Goal: Task Accomplishment & Management: Manage account settings

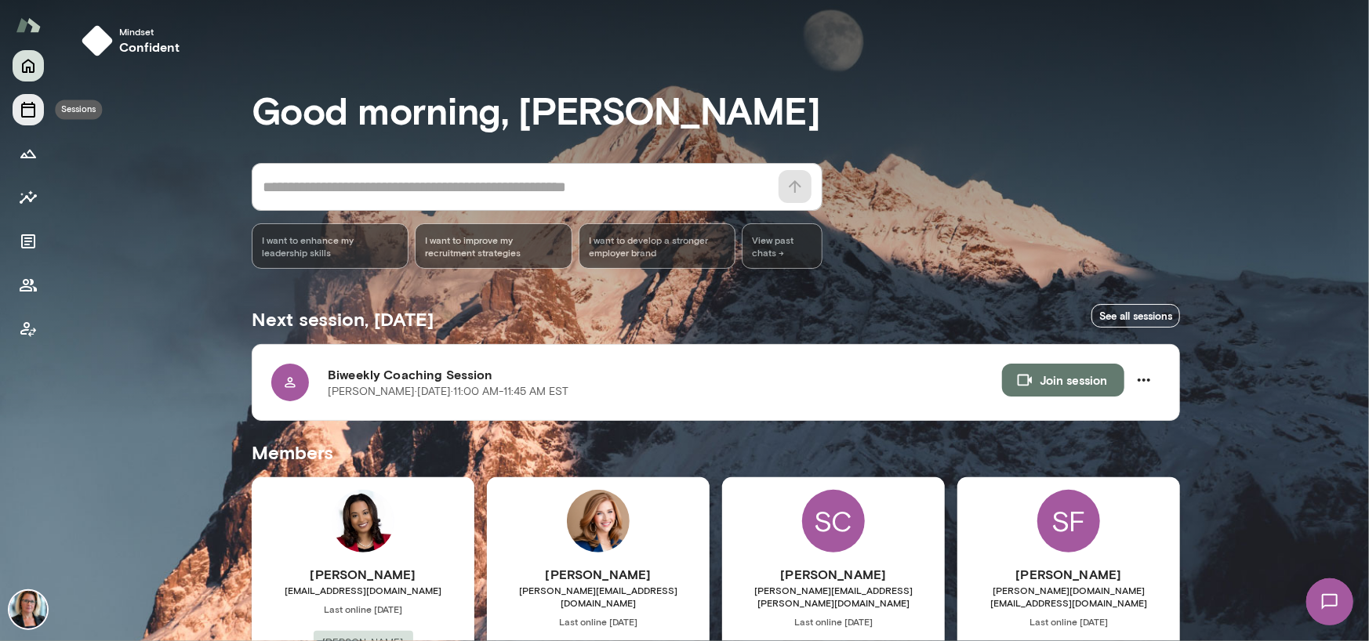
click at [34, 107] on icon "Sessions" at bounding box center [28, 110] width 14 height 16
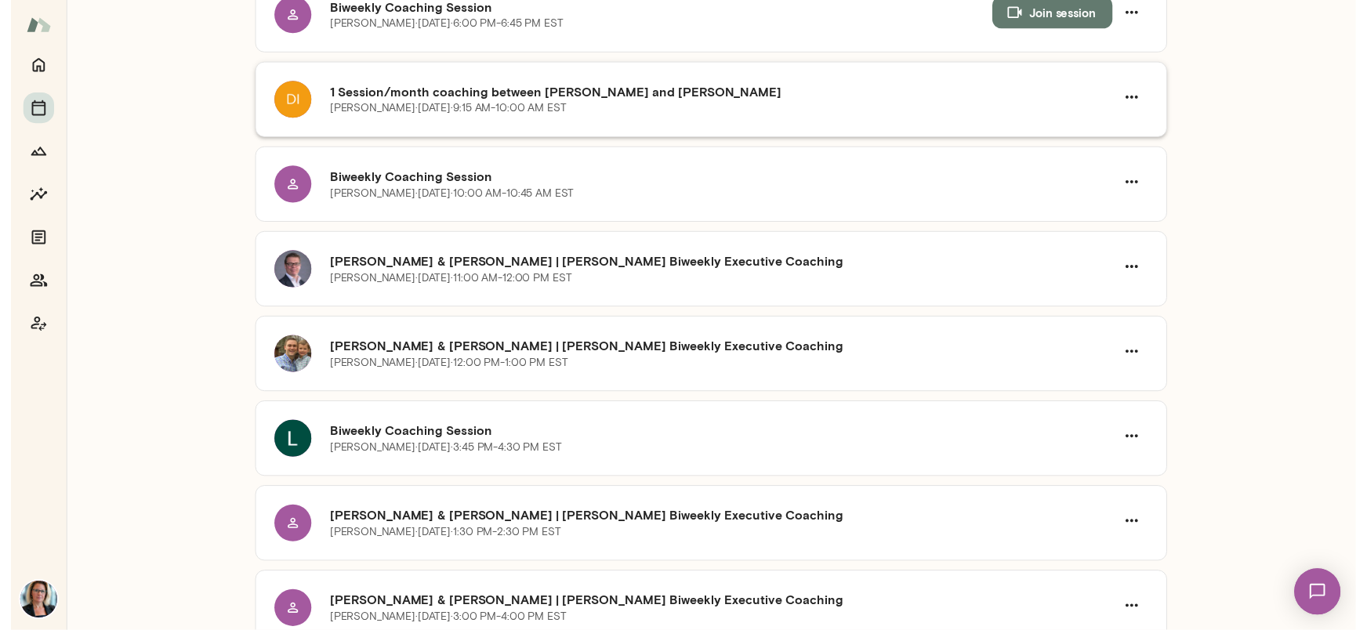
scroll to position [862, 0]
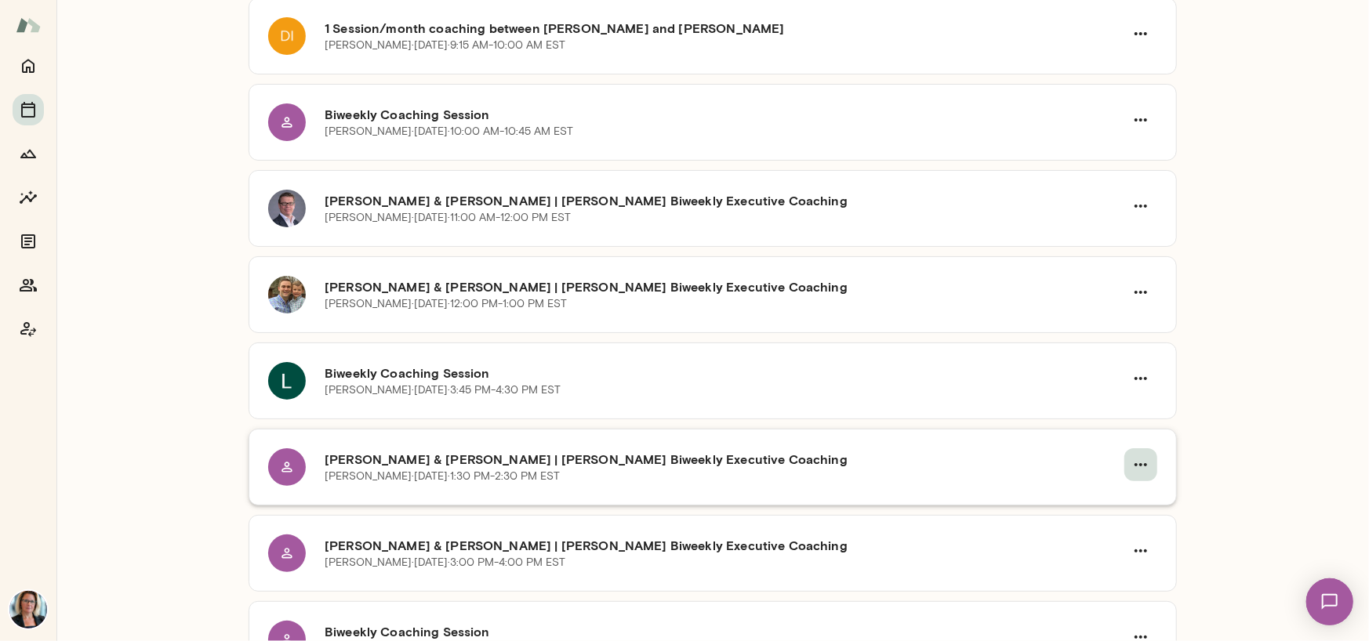
click at [1135, 465] on icon "button" at bounding box center [1140, 465] width 19 height 19
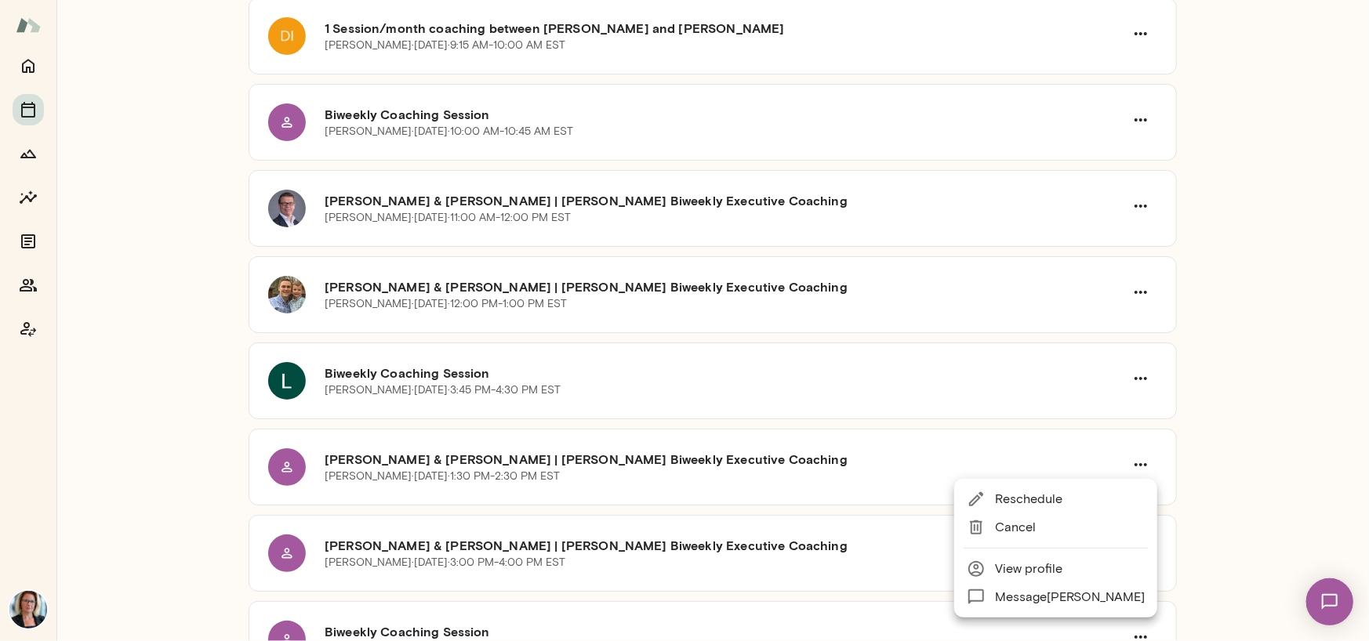
click at [1037, 496] on span "Reschedule" at bounding box center [1070, 499] width 150 height 19
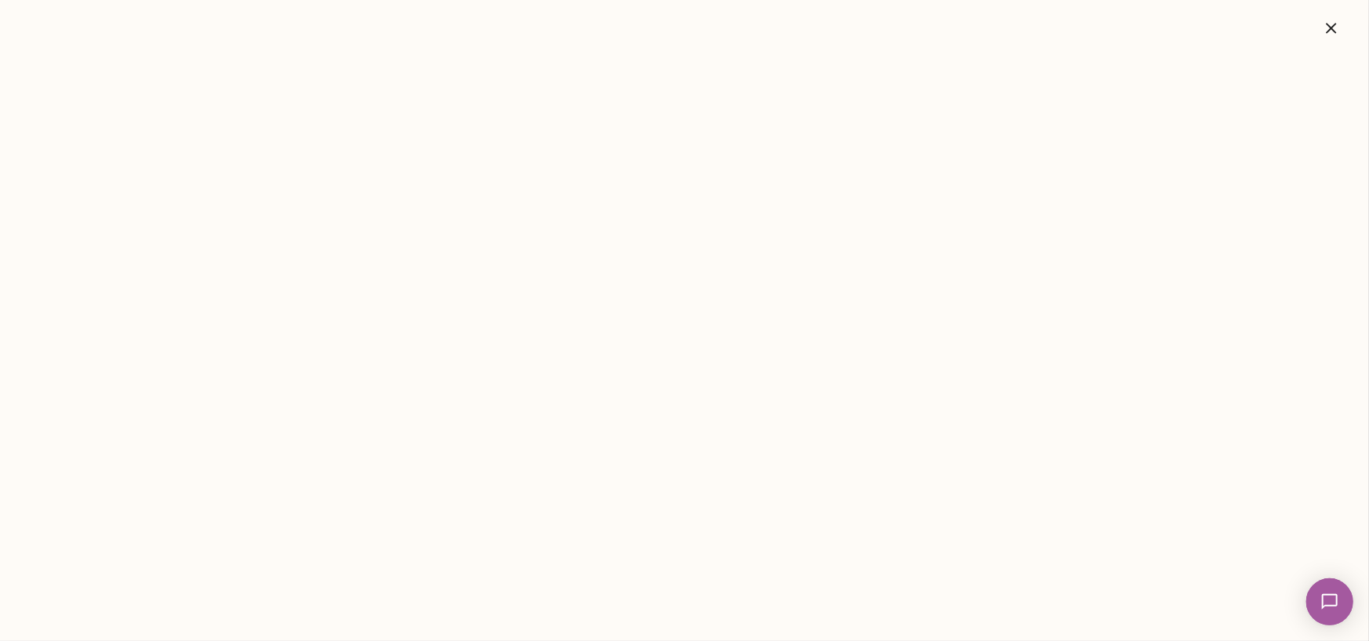
click at [1320, 27] on button "button" at bounding box center [1331, 28] width 50 height 31
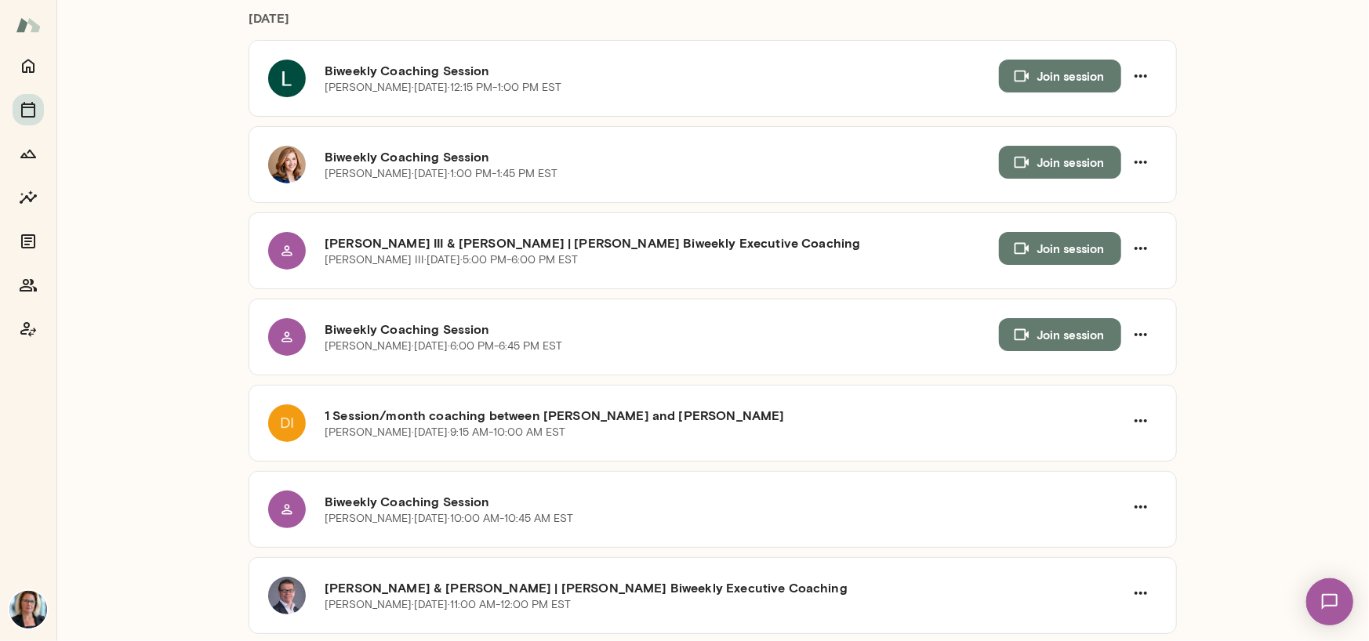
scroll to position [470, 0]
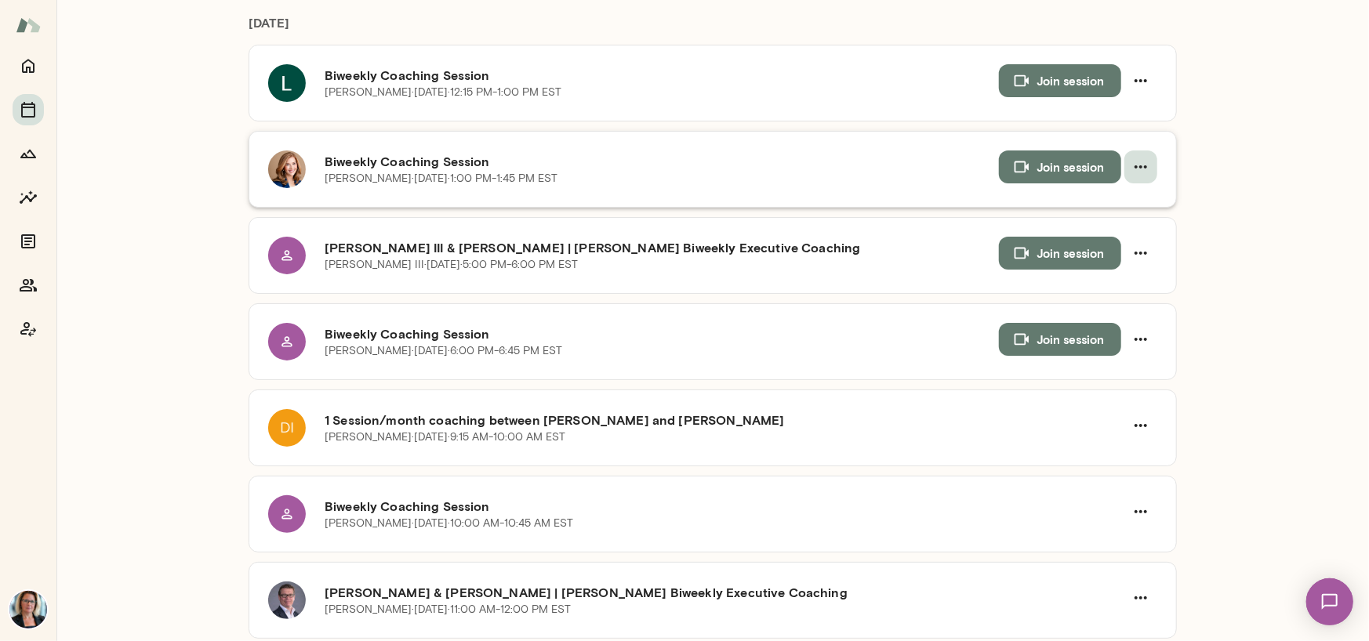
click at [1139, 165] on icon "button" at bounding box center [1141, 166] width 13 height 3
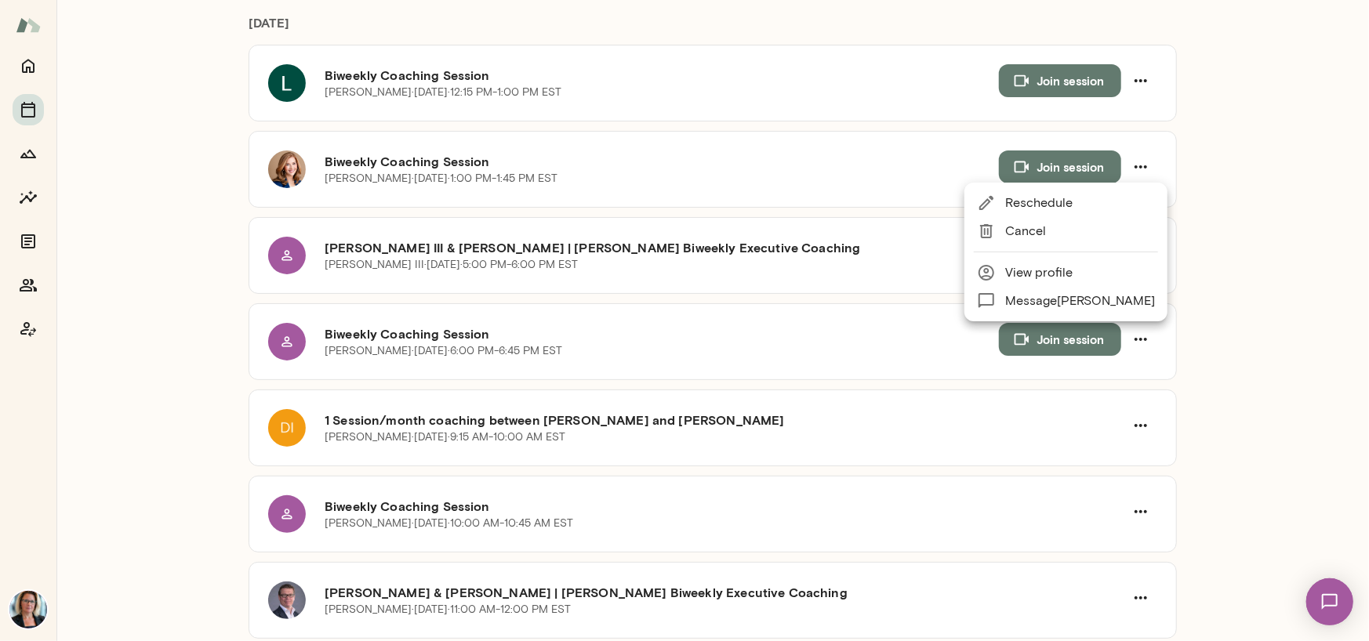
click at [1033, 203] on span "Reschedule" at bounding box center [1080, 203] width 150 height 19
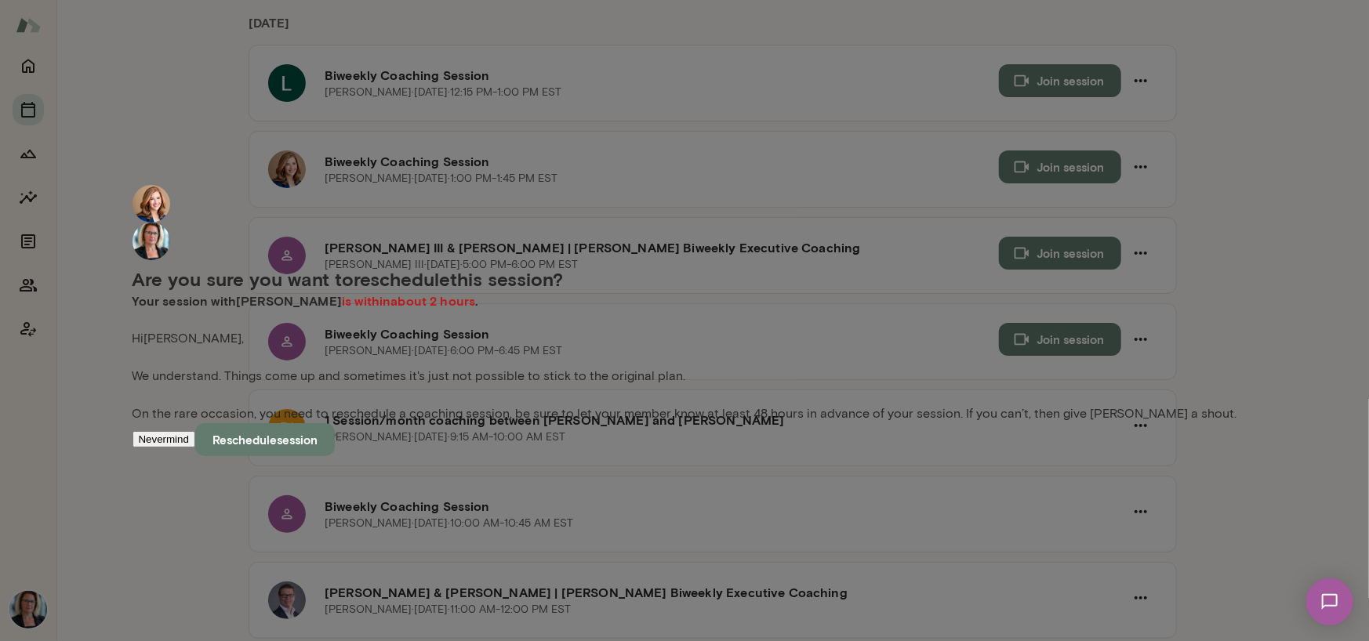
click at [335, 456] on button "Reschedule session" at bounding box center [265, 439] width 140 height 33
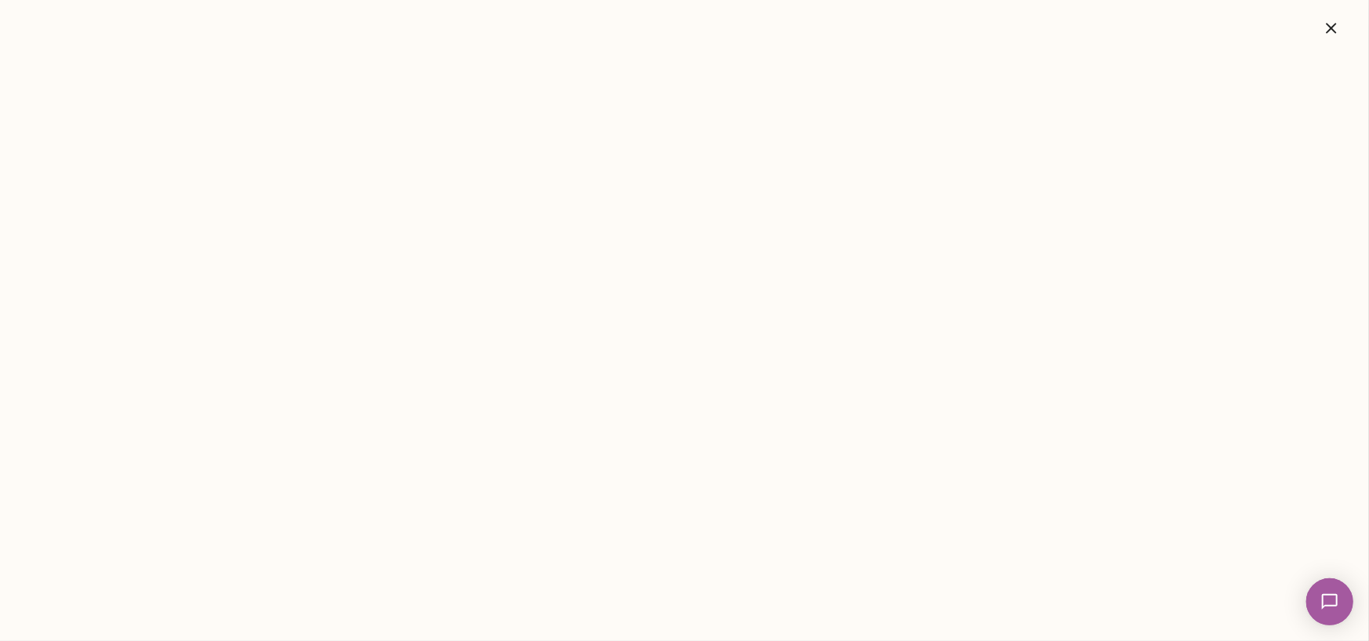
click at [1337, 29] on icon "button" at bounding box center [1331, 28] width 19 height 19
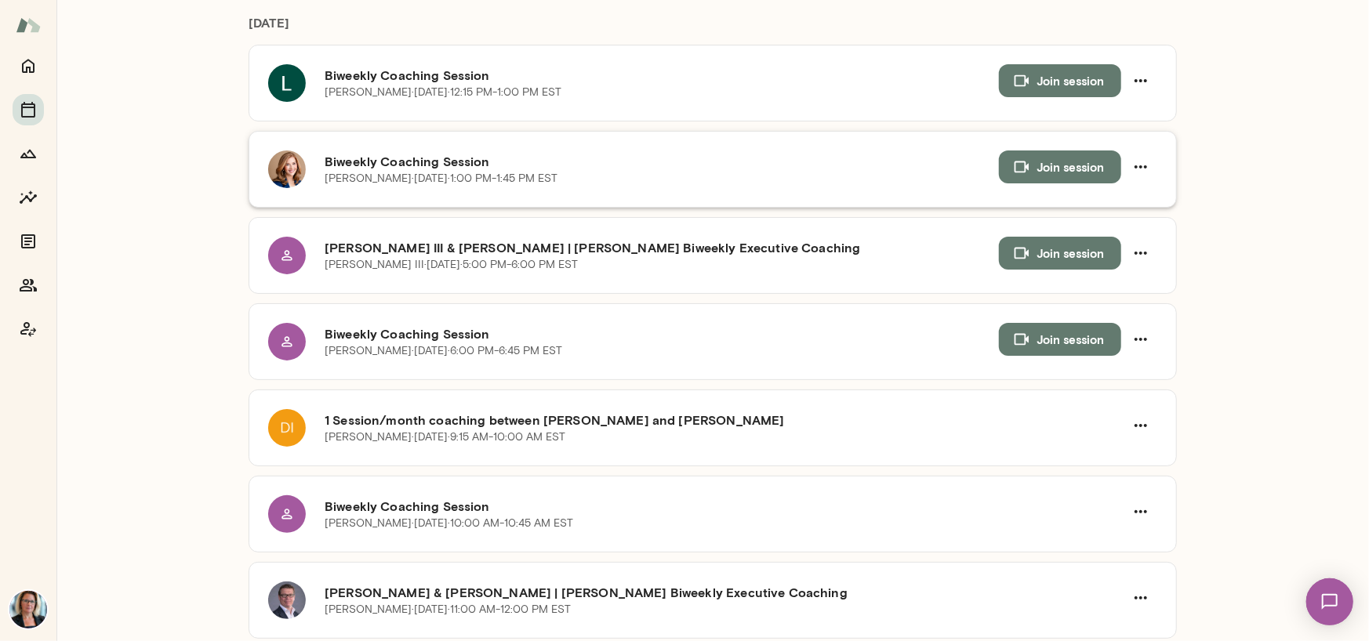
scroll to position [235, 0]
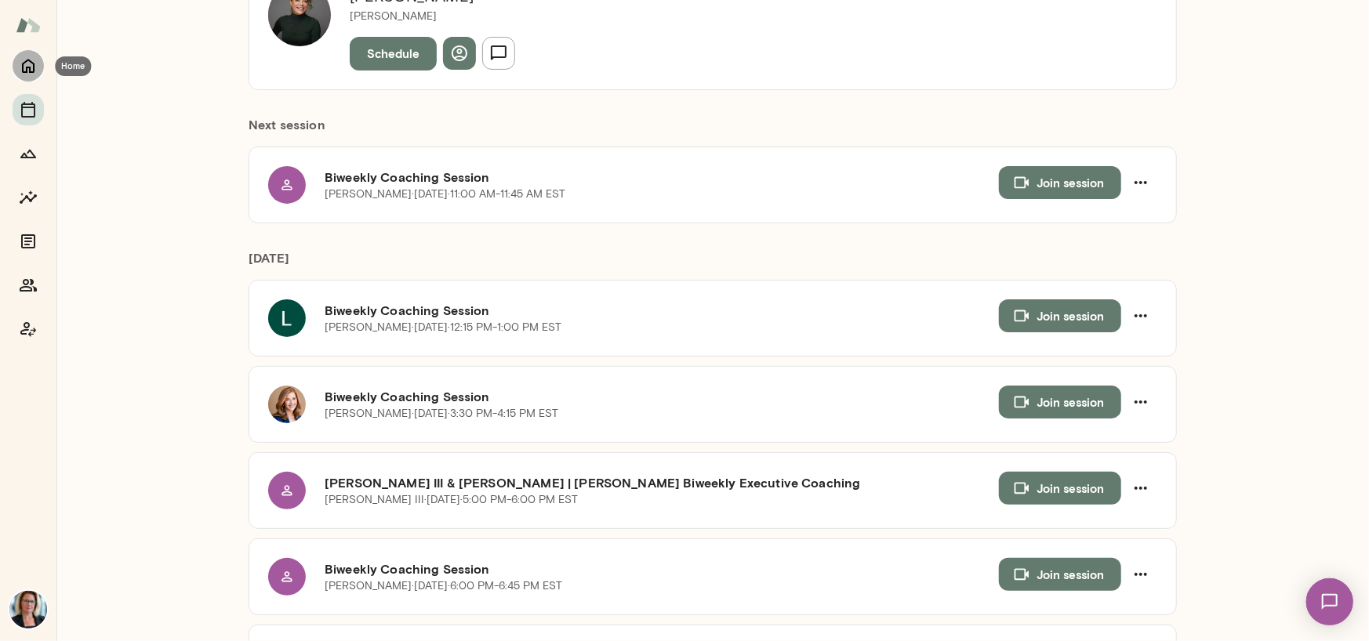
click at [34, 67] on icon "Home" at bounding box center [28, 67] width 13 height 14
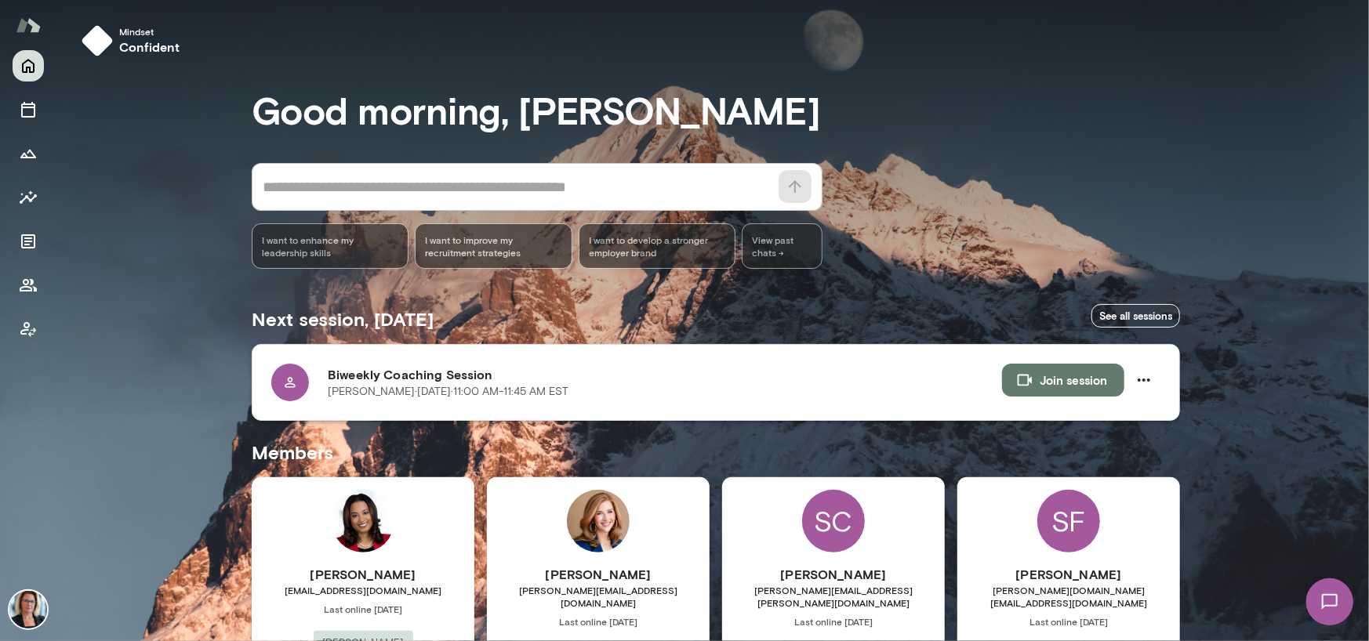
click at [1051, 377] on button "Join session" at bounding box center [1063, 380] width 122 height 33
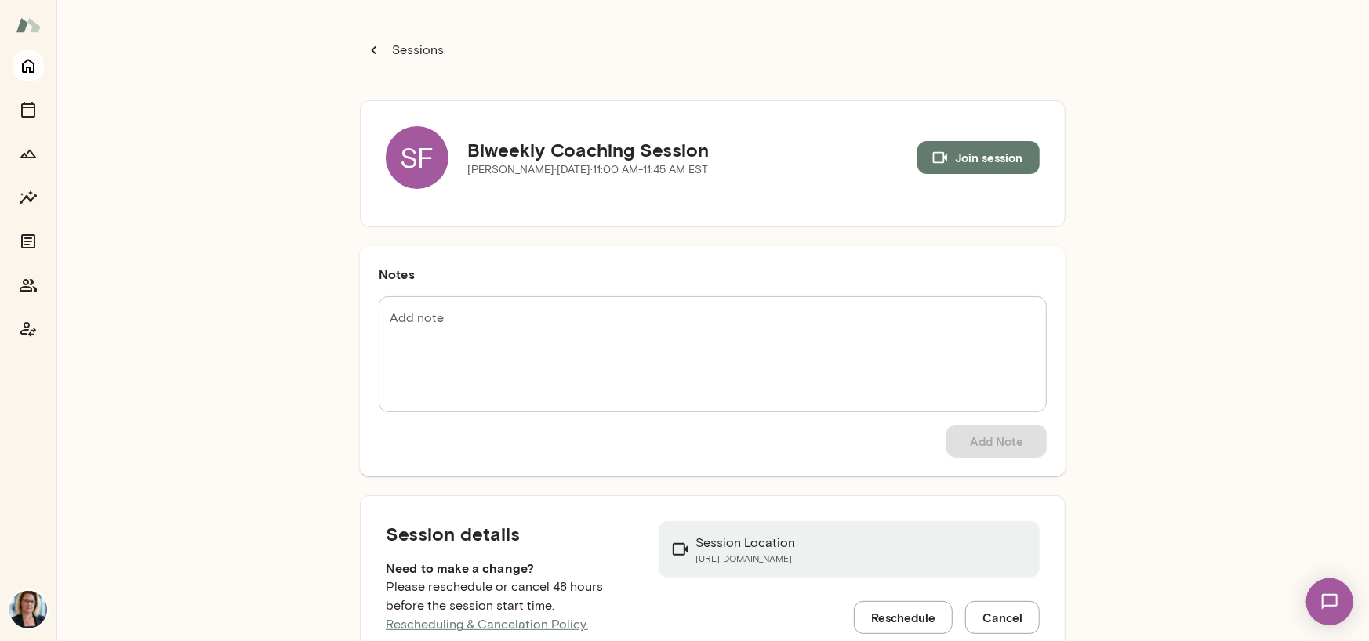
click at [24, 66] on icon "Home" at bounding box center [28, 65] width 19 height 19
